Goal: Navigation & Orientation: Find specific page/section

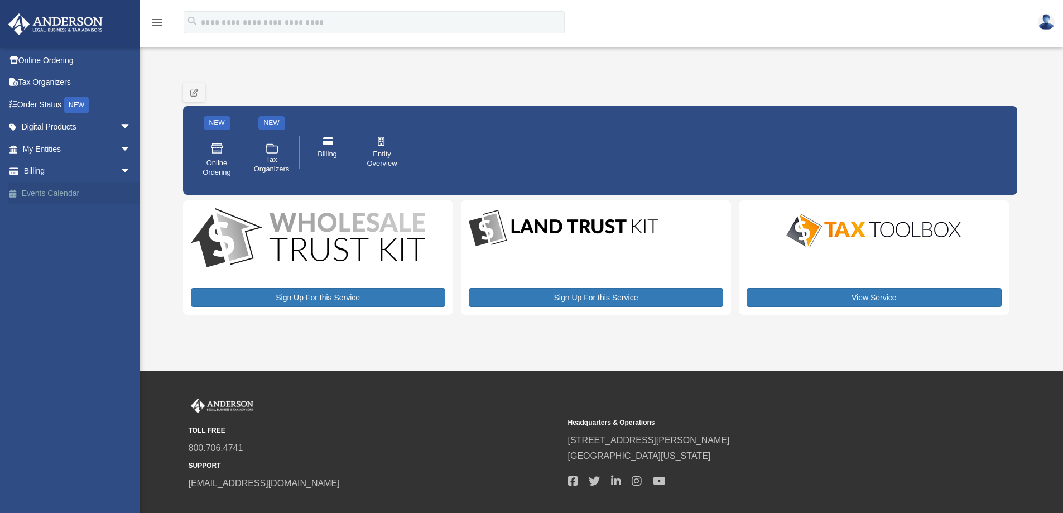
click at [57, 188] on link "Events Calendar" at bounding box center [78, 193] width 140 height 22
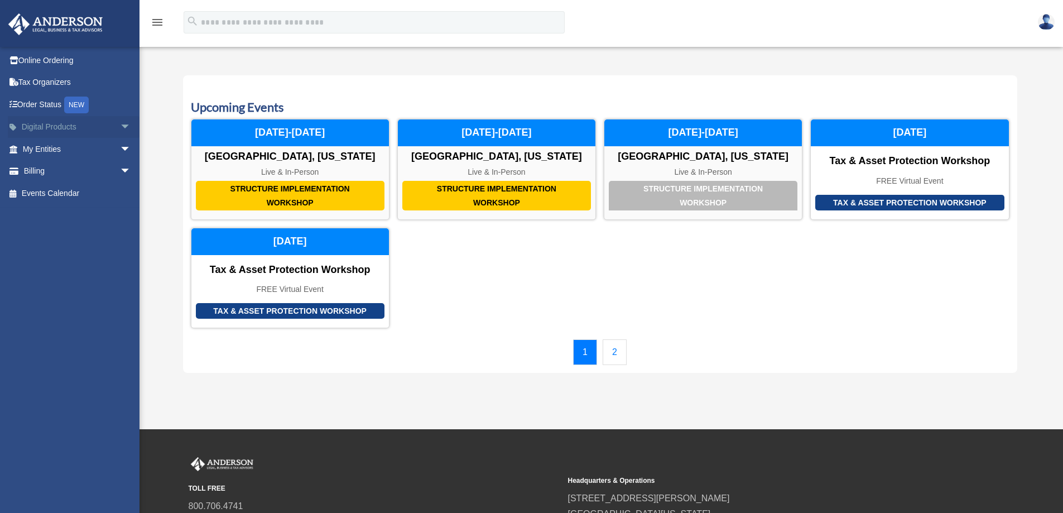
click at [120, 125] on span "arrow_drop_down" at bounding box center [131, 127] width 22 height 23
click at [120, 125] on span "arrow_drop_up" at bounding box center [131, 127] width 22 height 23
click at [120, 125] on span "arrow_drop_down" at bounding box center [131, 127] width 22 height 23
click at [120, 125] on span "arrow_drop_up" at bounding box center [131, 127] width 22 height 23
click at [120, 172] on span "arrow_drop_down" at bounding box center [131, 171] width 22 height 23
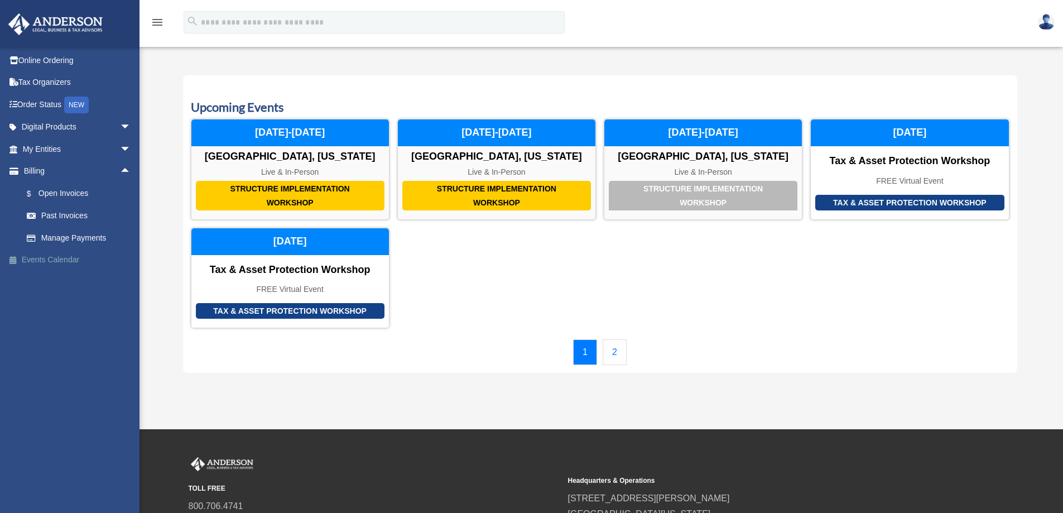
click at [70, 258] on link "Events Calendar" at bounding box center [78, 260] width 140 height 22
click at [1050, 27] on img at bounding box center [1046, 22] width 17 height 16
click at [43, 59] on link "Online Ordering" at bounding box center [78, 60] width 140 height 22
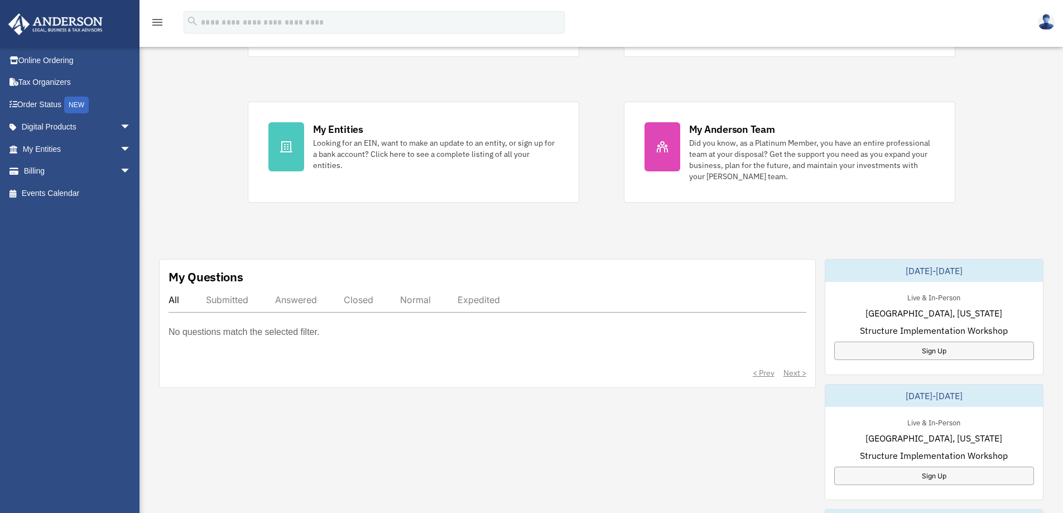
scroll to position [167, 0]
click at [224, 313] on div "All Submitted Answered Closed Normal Expedited No questions match the selected …" at bounding box center [488, 335] width 638 height 84
click at [124, 121] on span "arrow_drop_down" at bounding box center [131, 127] width 22 height 23
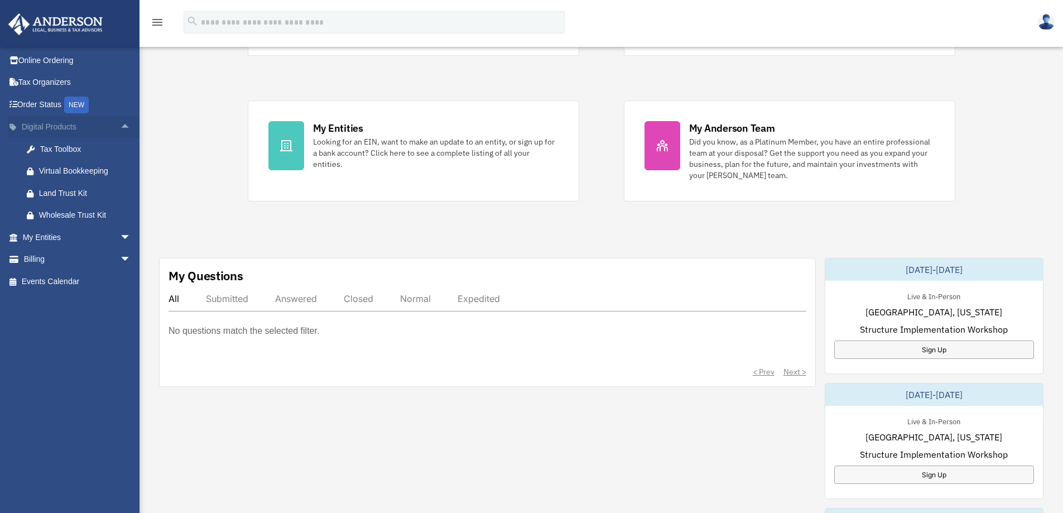
click at [122, 126] on span "arrow_drop_up" at bounding box center [131, 127] width 22 height 23
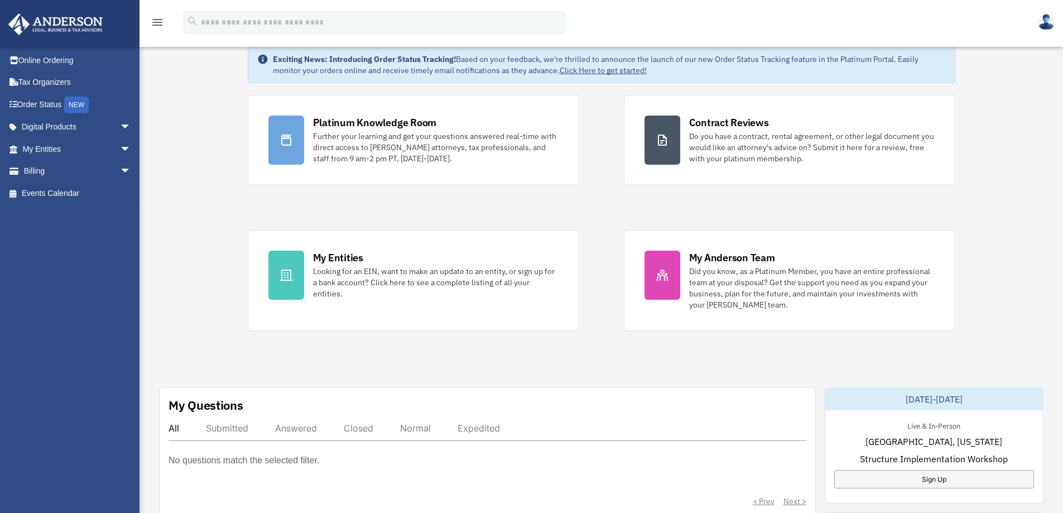
scroll to position [0, 0]
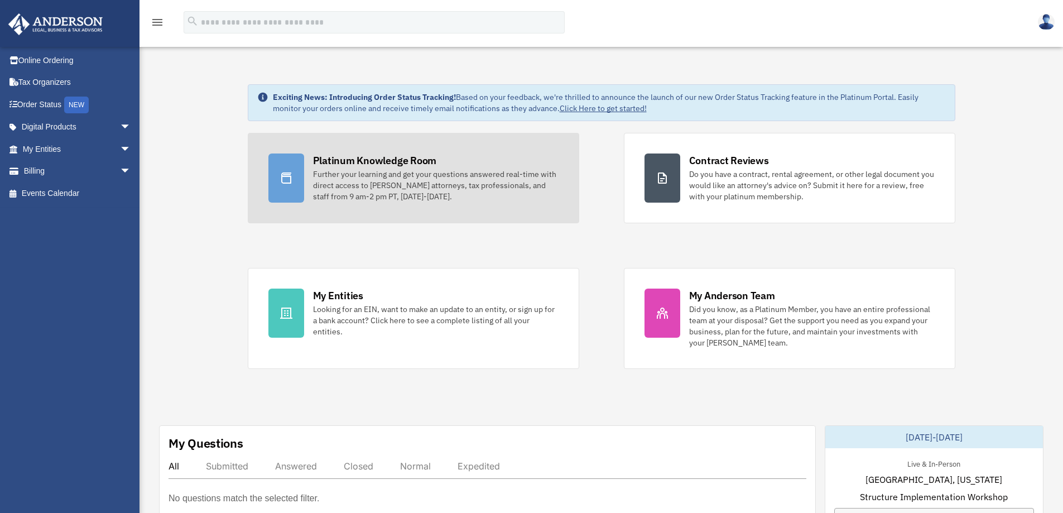
click at [398, 164] on div "Platinum Knowledge Room" at bounding box center [375, 160] width 124 height 14
